Goal: Information Seeking & Learning: Learn about a topic

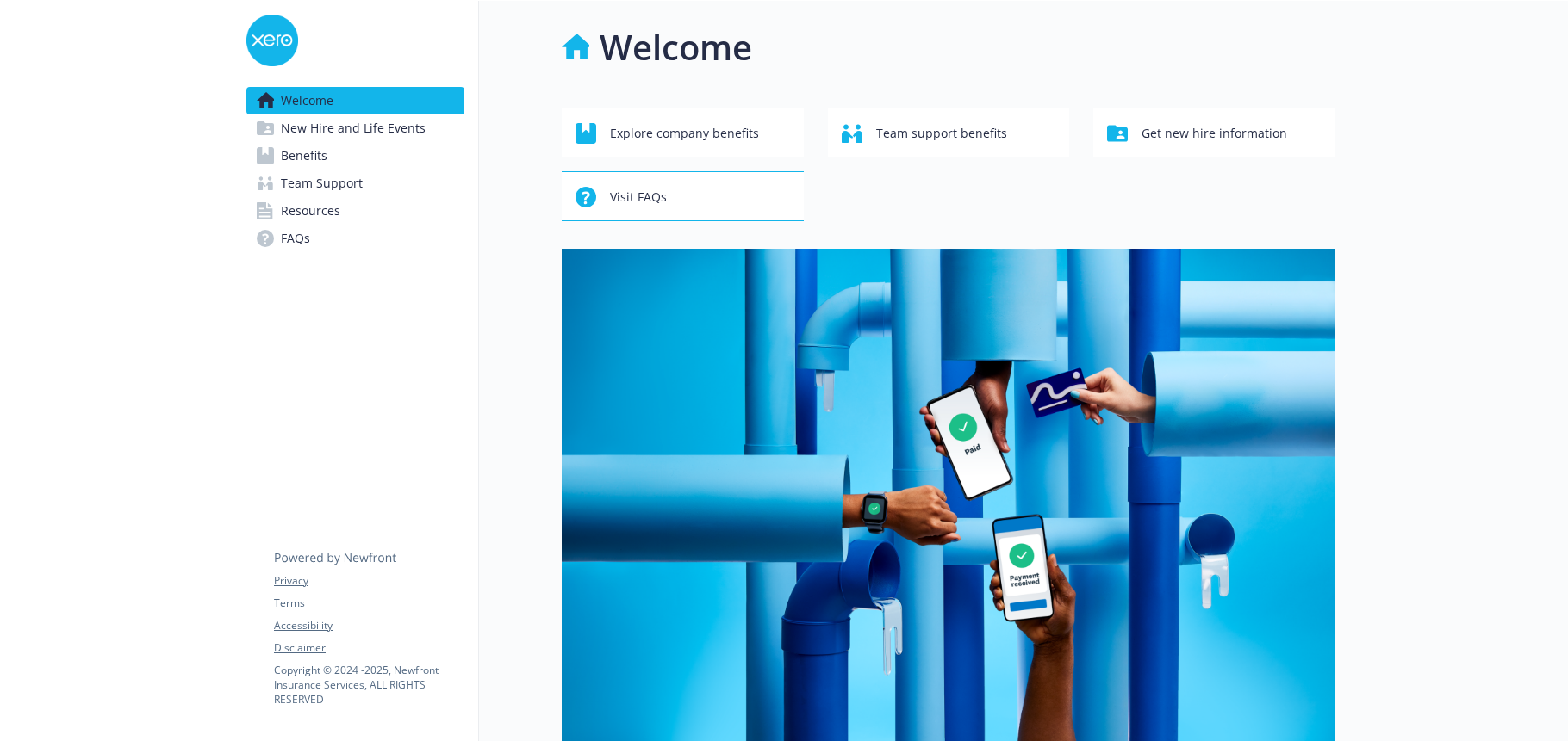
click at [307, 155] on span "Benefits" at bounding box center [304, 155] width 47 height 27
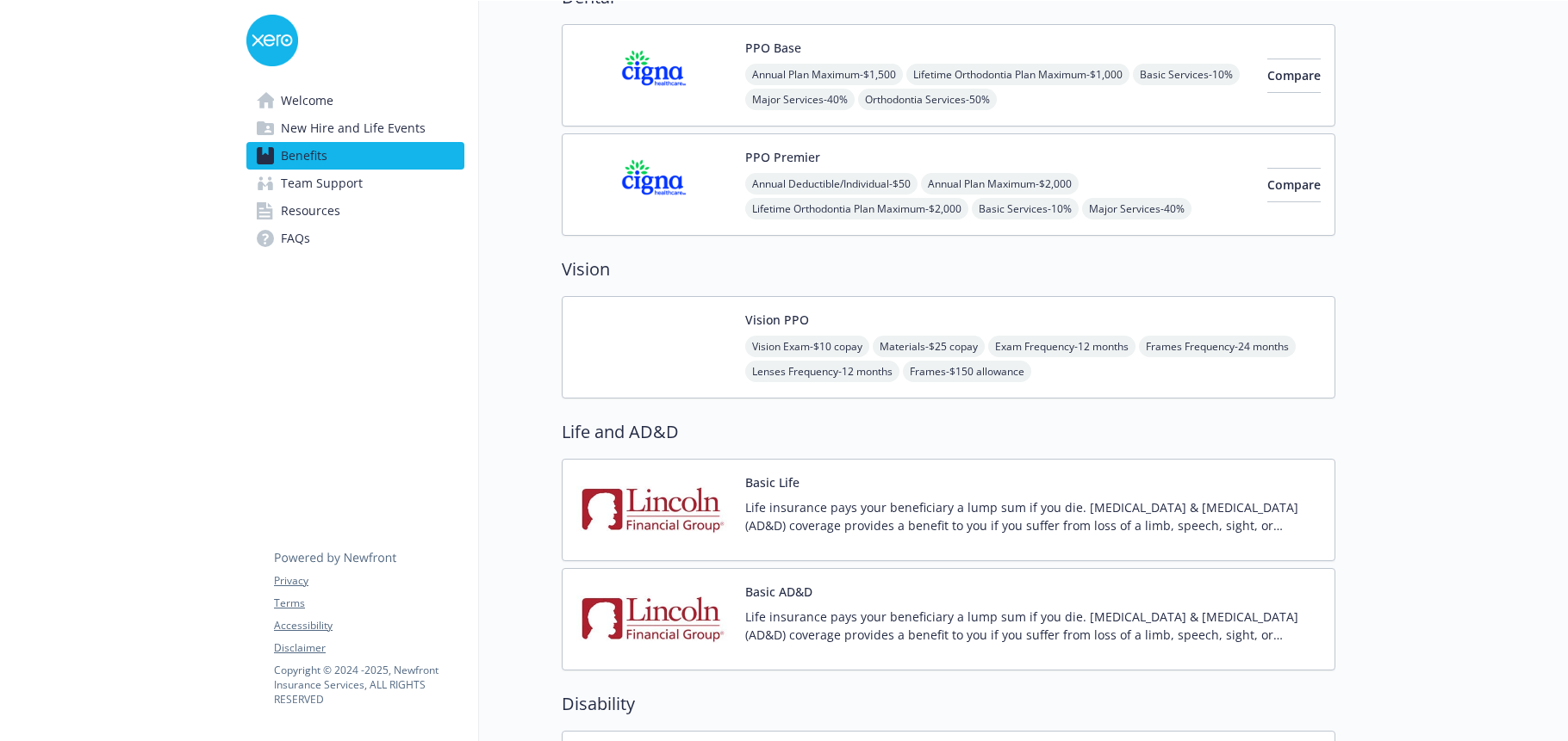
scroll to position [689, 0]
